Goal: Task Accomplishment & Management: Manage account settings

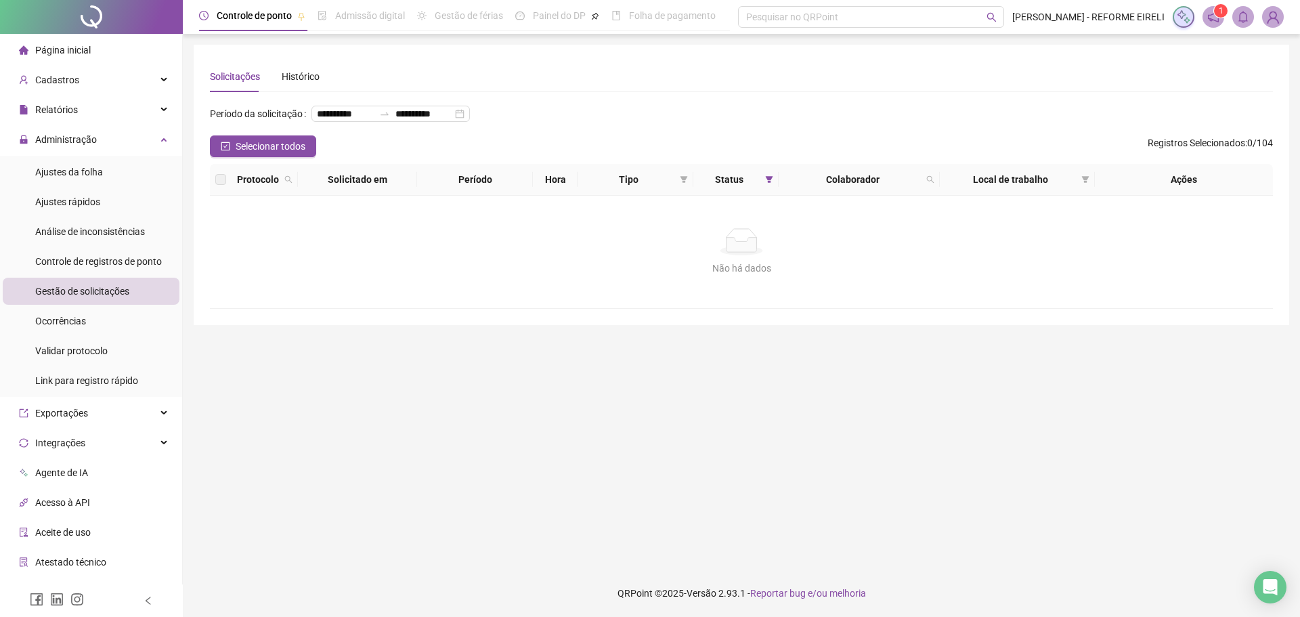
click at [91, 51] on li "Página inicial" at bounding box center [91, 50] width 177 height 27
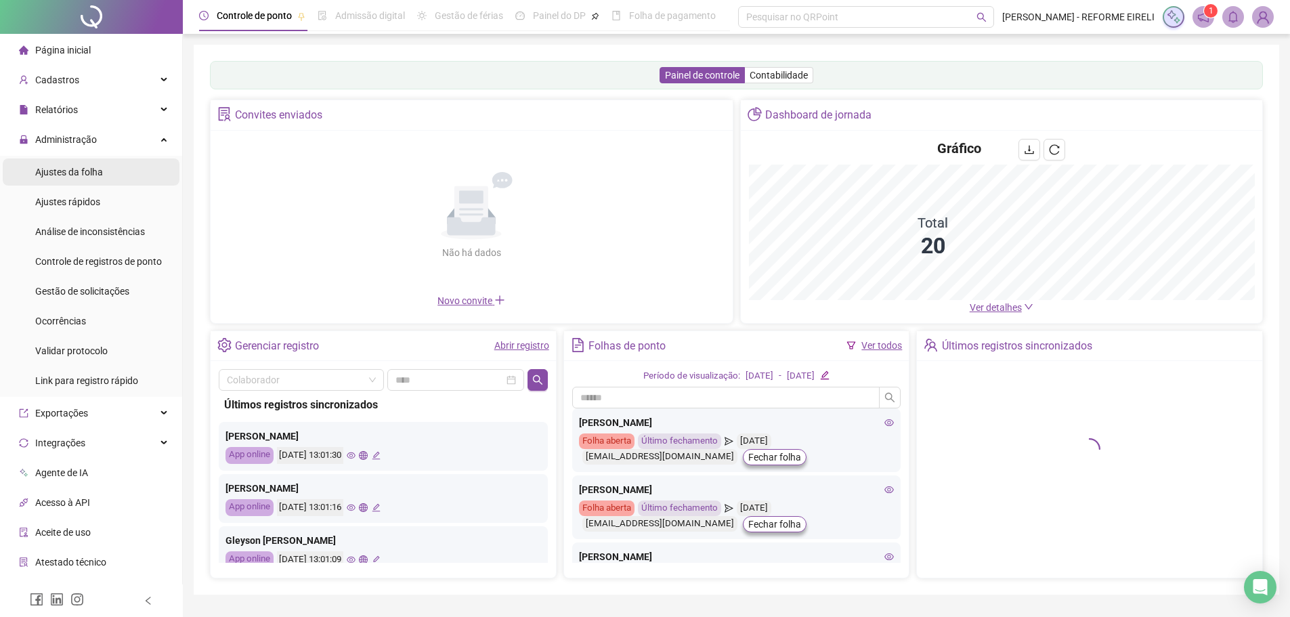
click at [91, 175] on span "Ajustes da folha" at bounding box center [69, 172] width 68 height 11
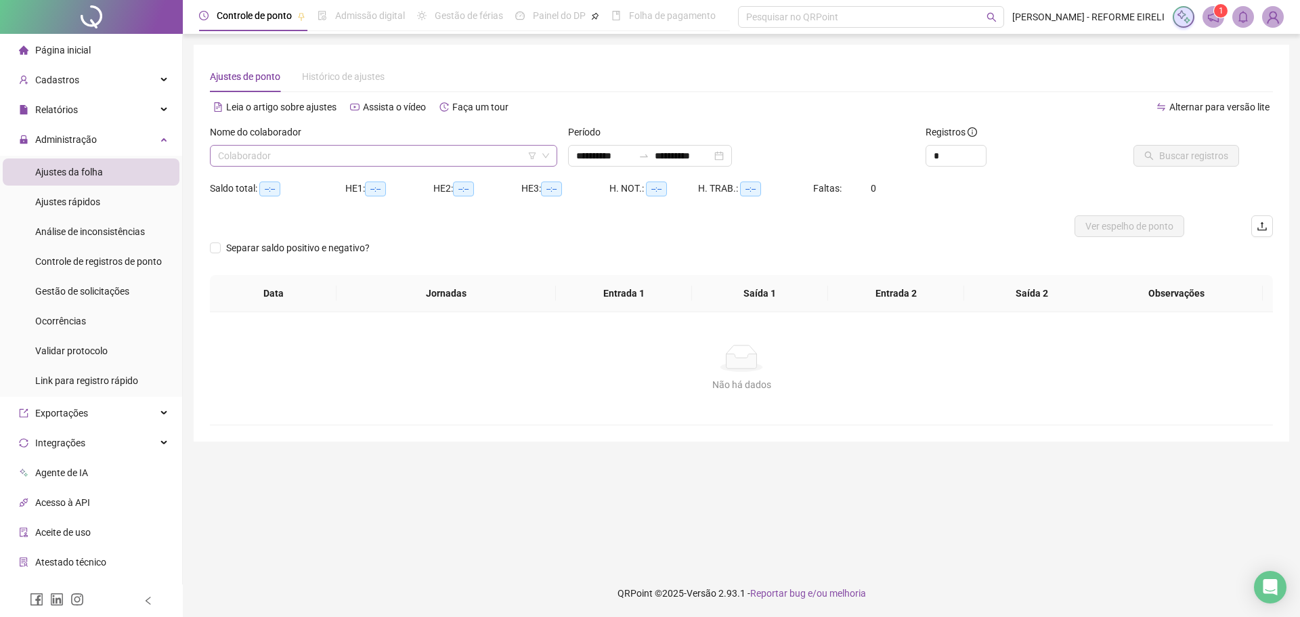
click at [438, 149] on input "search" at bounding box center [377, 156] width 319 height 20
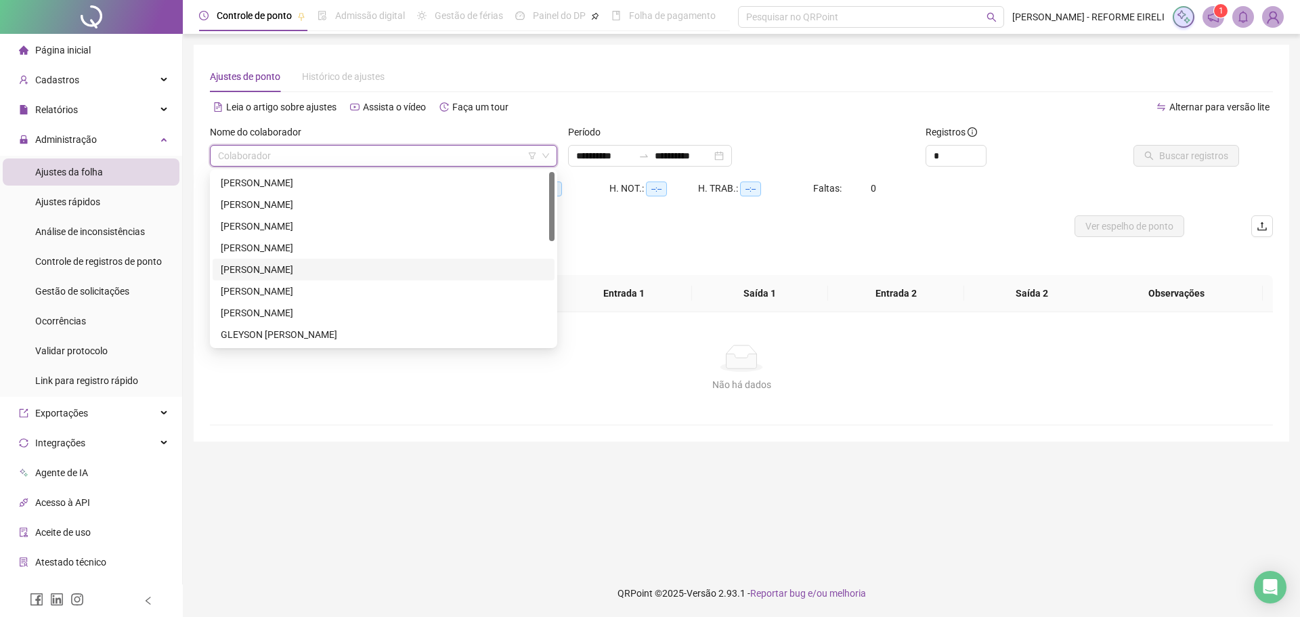
click at [334, 264] on div "[PERSON_NAME]" at bounding box center [384, 269] width 326 height 15
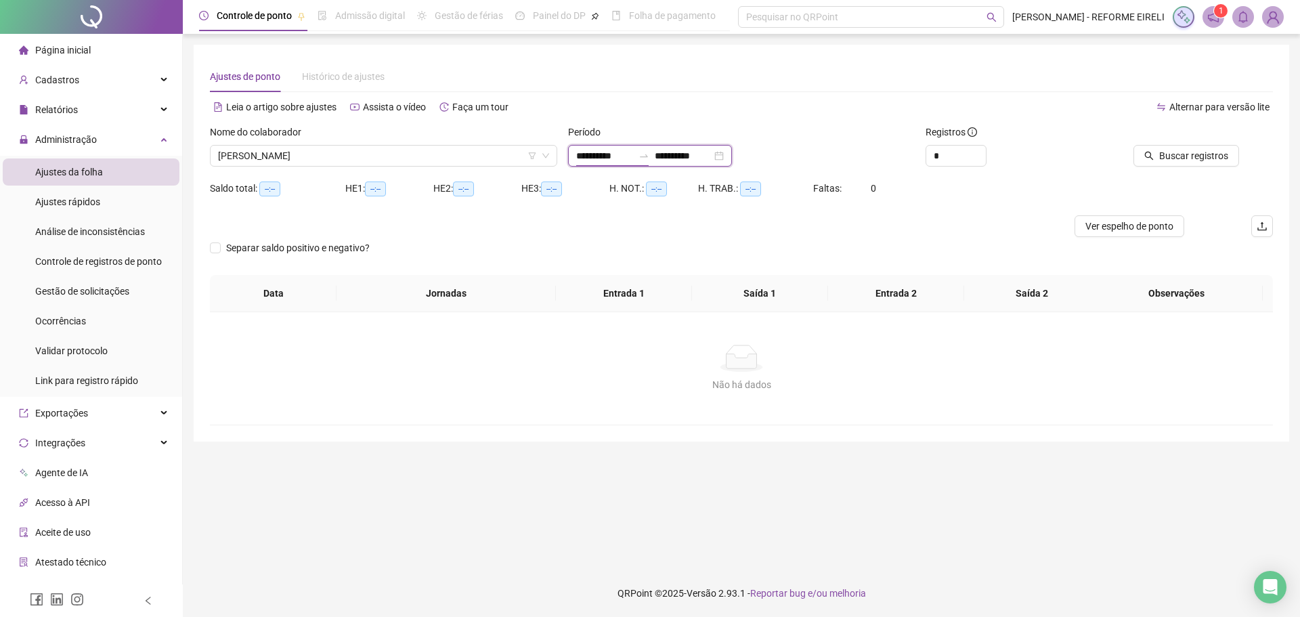
click at [601, 158] on input "**********" at bounding box center [604, 155] width 57 height 15
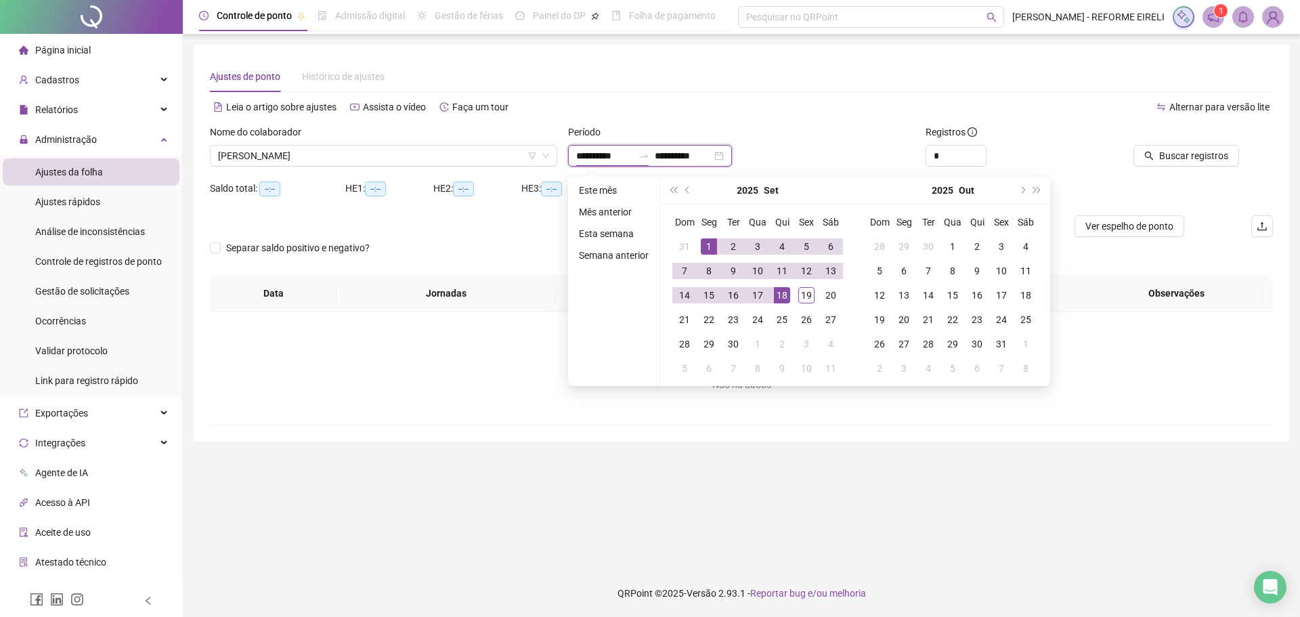
type input "**********"
click at [708, 245] on div "1" at bounding box center [709, 246] width 16 height 16
type input "**********"
click at [813, 293] on div "19" at bounding box center [807, 295] width 16 height 16
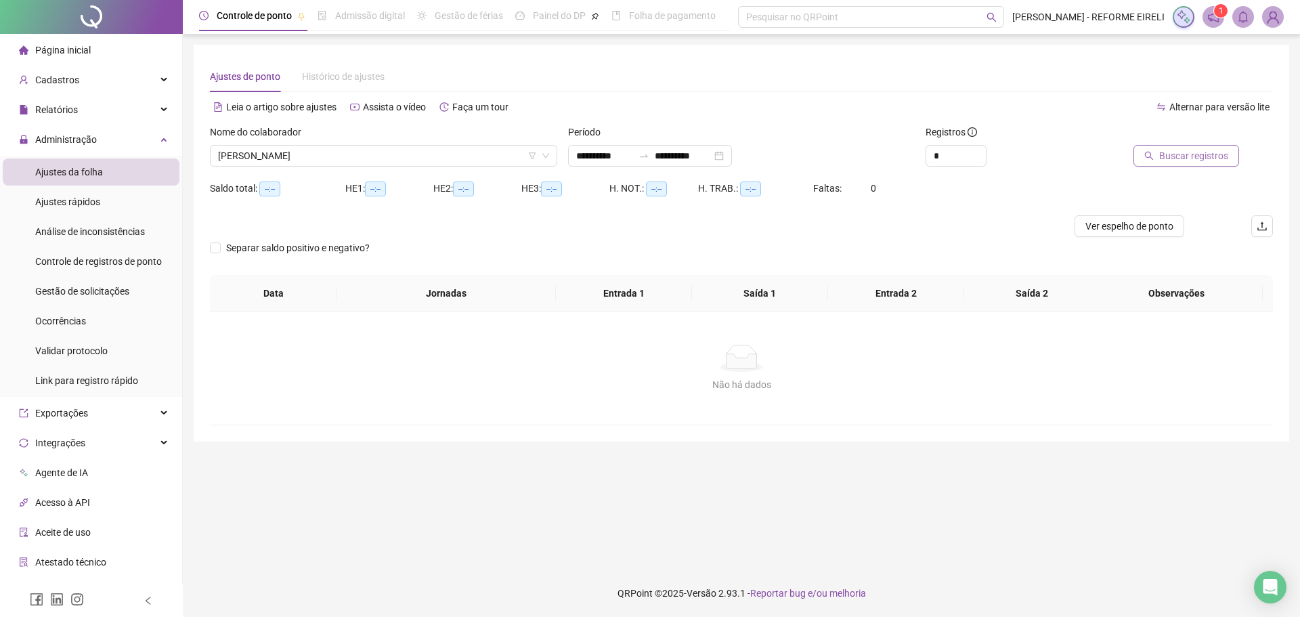
click at [1206, 151] on span "Buscar registros" at bounding box center [1194, 155] width 69 height 15
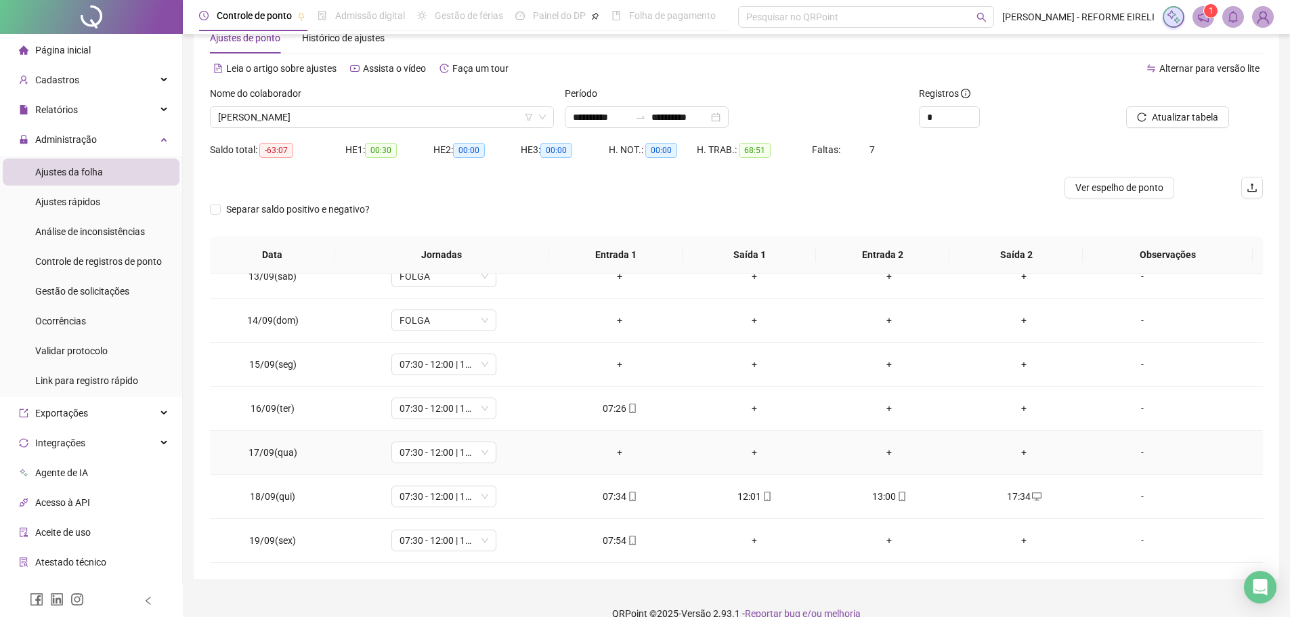
scroll to position [59, 0]
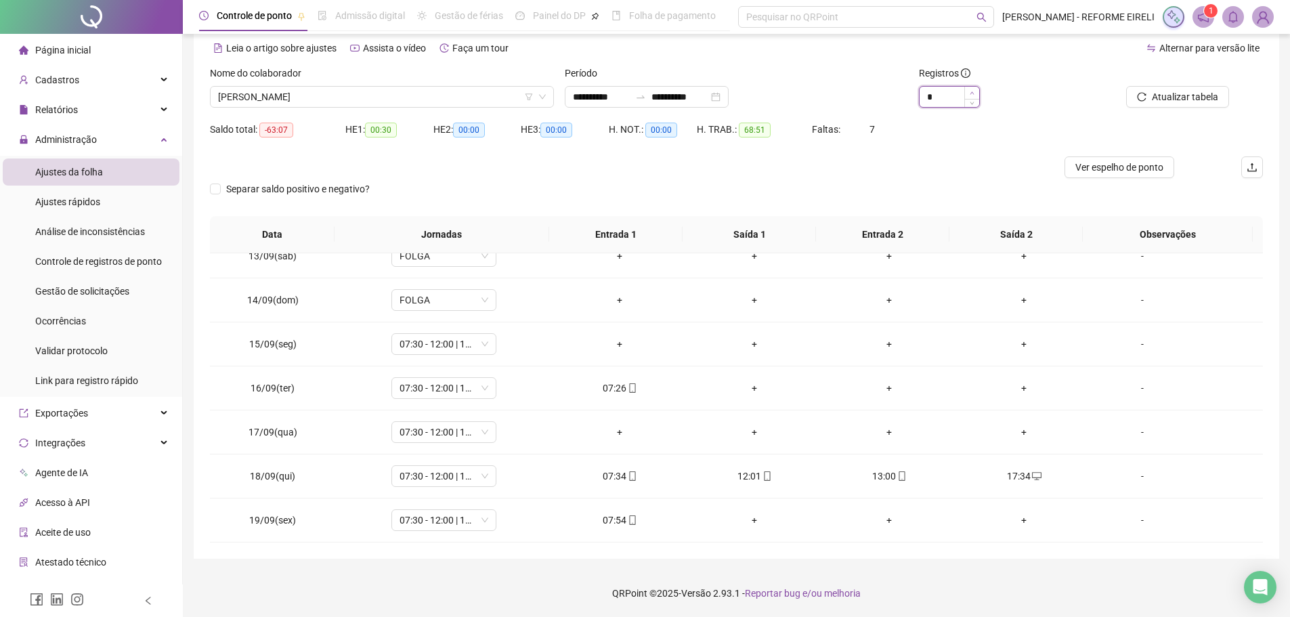
type input "*"
click at [973, 91] on icon "up" at bounding box center [972, 93] width 5 height 5
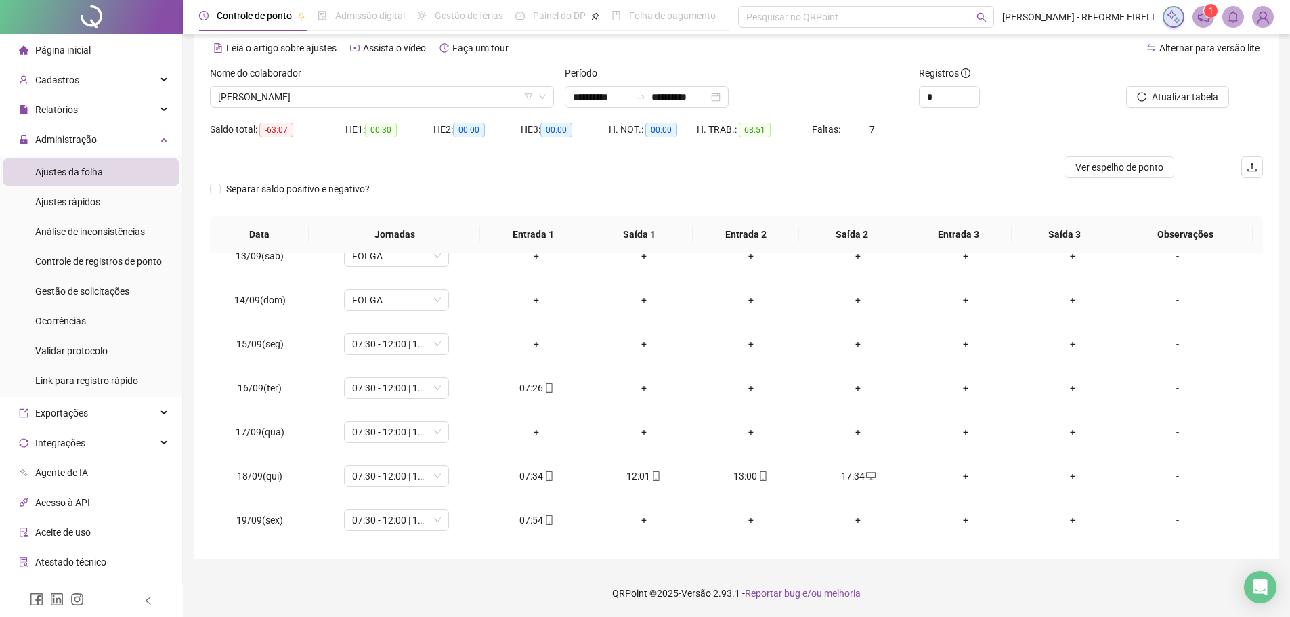
click at [110, 49] on li "Página inicial" at bounding box center [91, 50] width 177 height 27
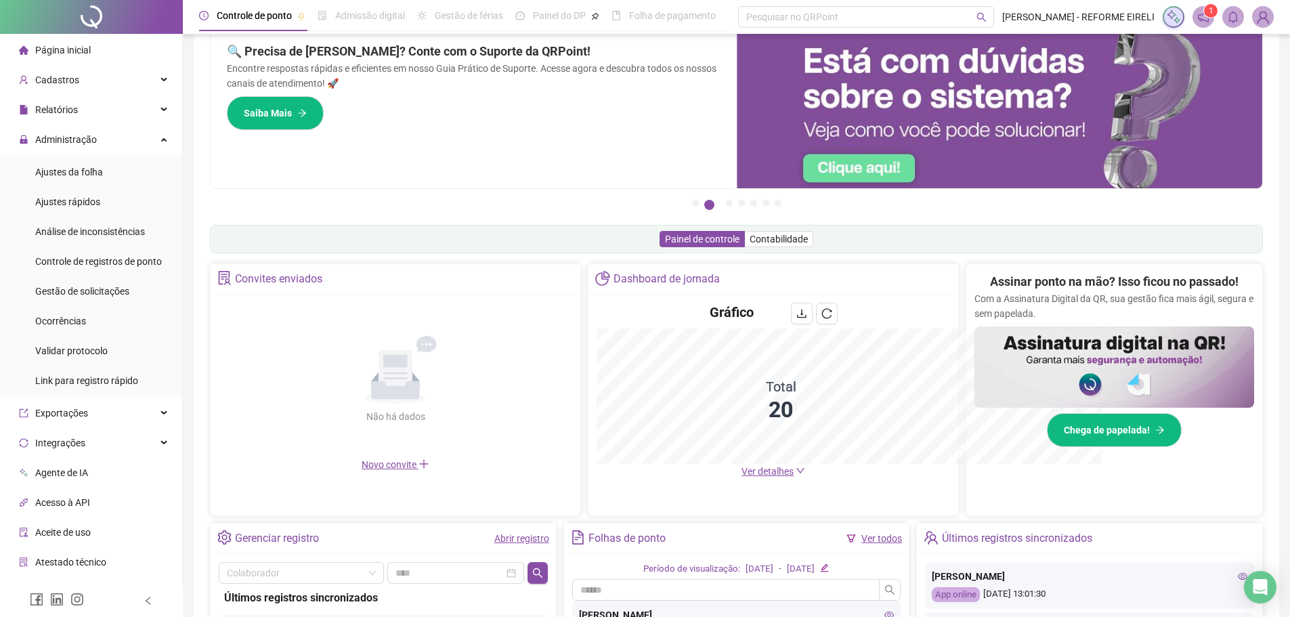
scroll to position [59, 0]
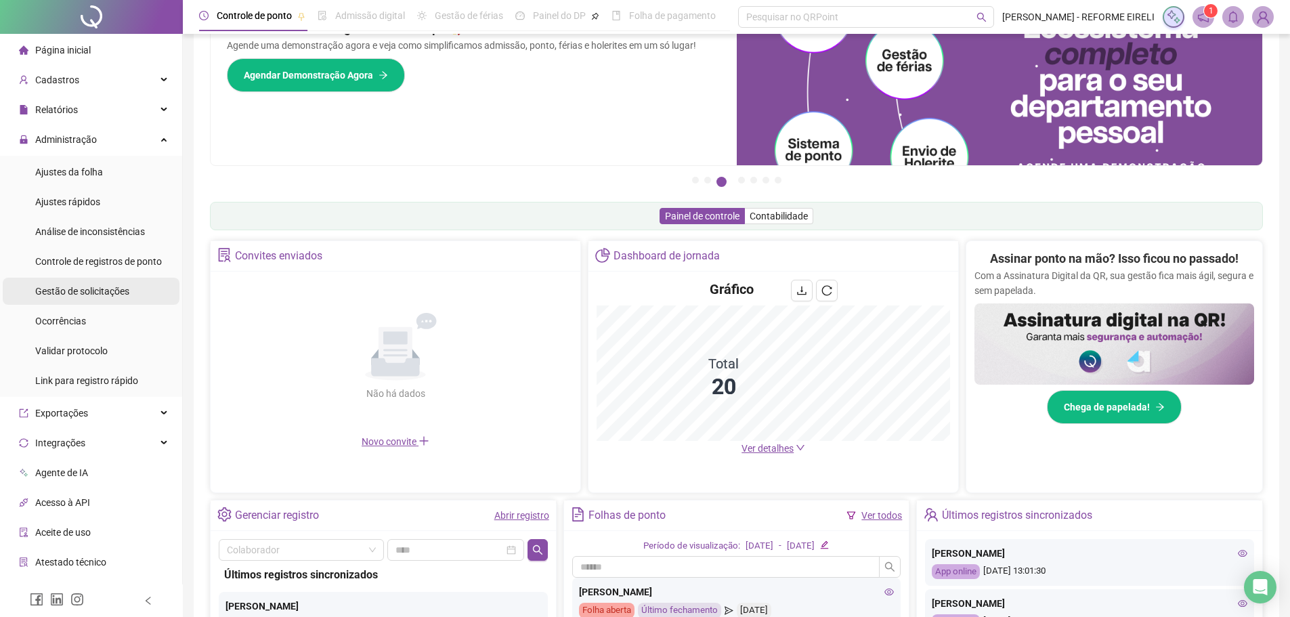
click at [102, 291] on span "Gestão de solicitações" at bounding box center [82, 291] width 94 height 11
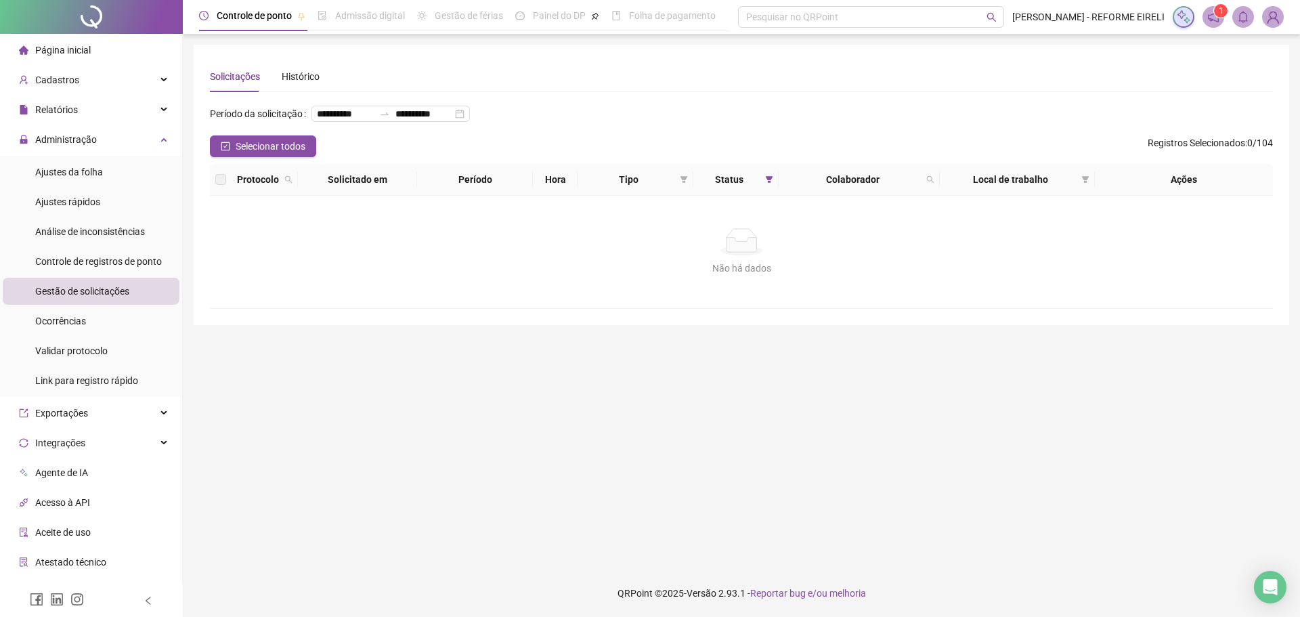
click at [106, 43] on li "Página inicial" at bounding box center [91, 50] width 177 height 27
